Goal: Use online tool/utility: Use online tool/utility

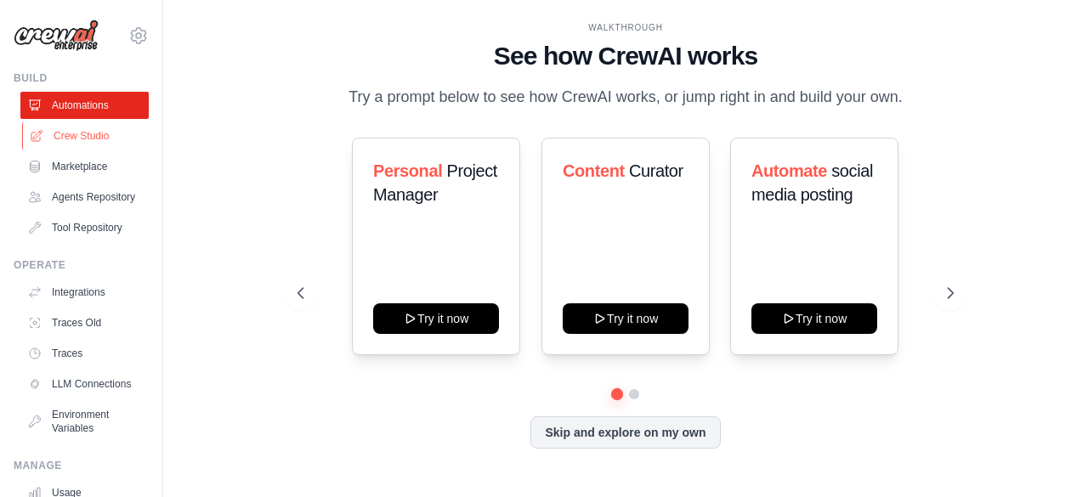
click at [85, 136] on link "Crew Studio" at bounding box center [86, 135] width 128 height 27
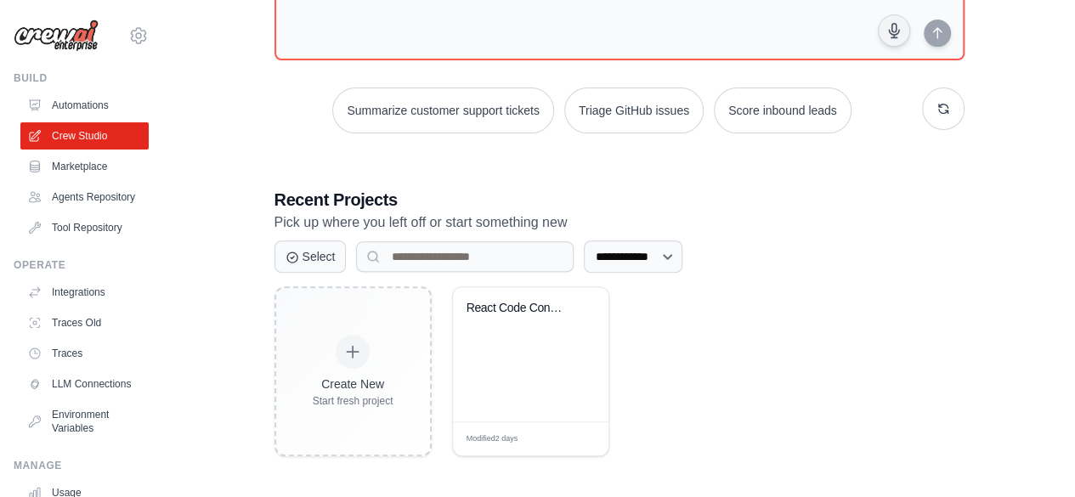
scroll to position [186, 0]
click at [496, 339] on div "React Code Conversion with Document..." at bounding box center [531, 353] width 156 height 134
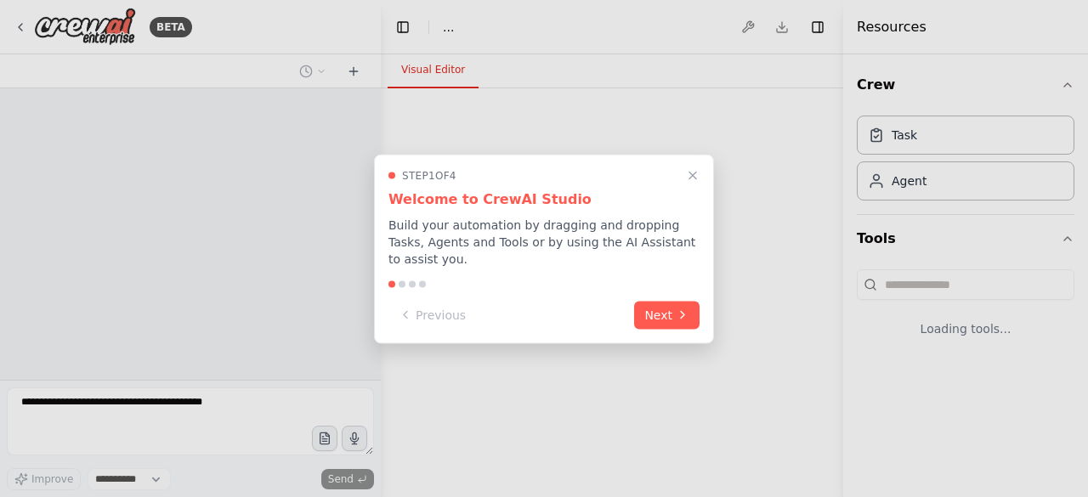
select select "****"
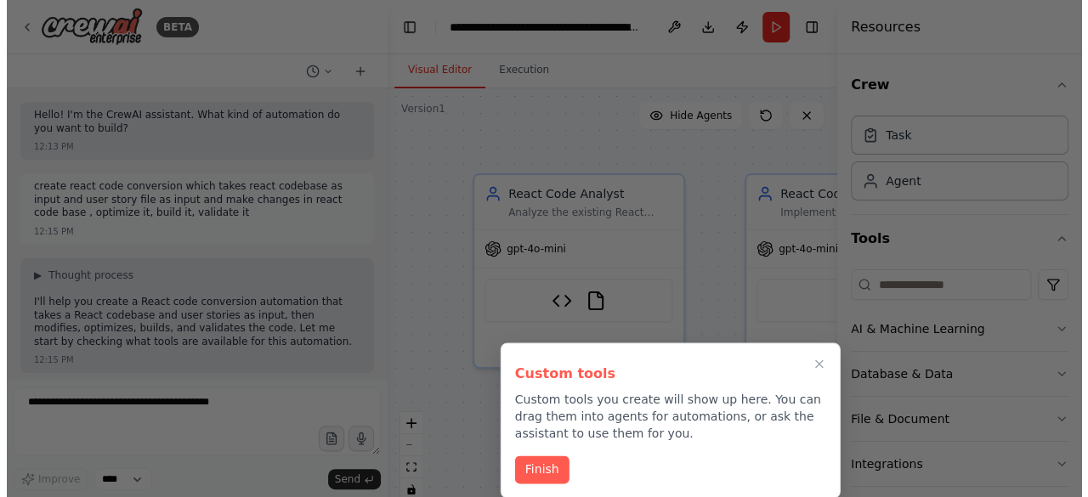
scroll to position [6717, 0]
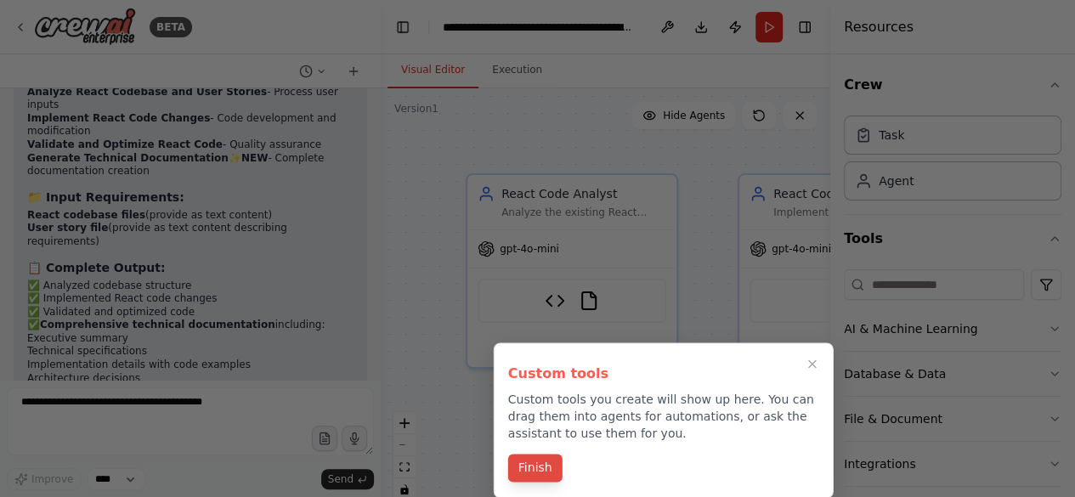
click at [544, 470] on button "Finish" at bounding box center [535, 468] width 54 height 28
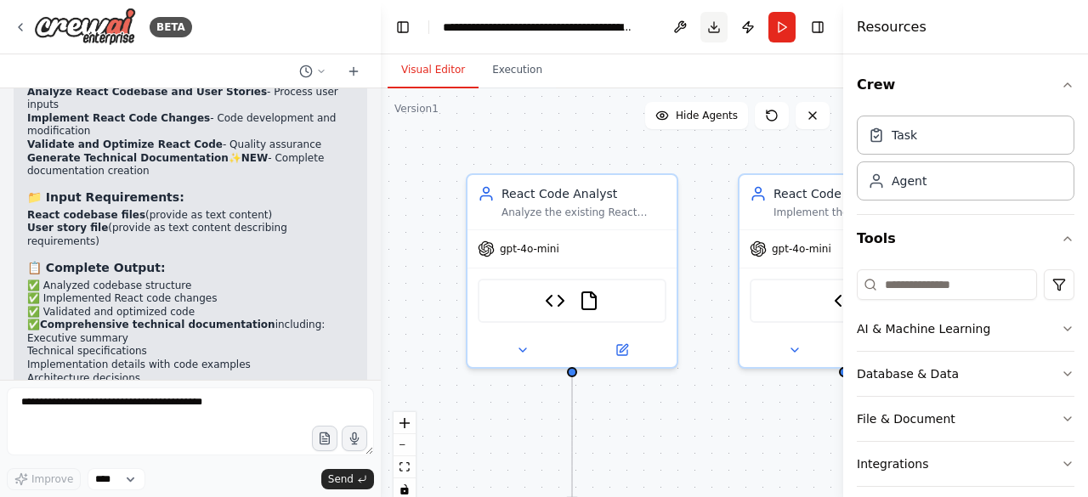
click at [714, 35] on button "Download" at bounding box center [714, 27] width 27 height 31
click at [971, 25] on div "Resources" at bounding box center [965, 27] width 245 height 54
